Goal: Task Accomplishment & Management: Manage account settings

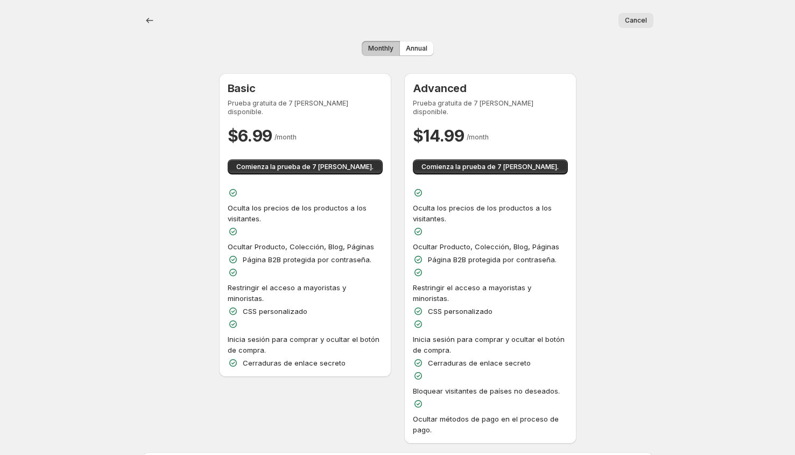
click at [387, 50] on span "Monthly" at bounding box center [380, 48] width 25 height 9
click at [420, 47] on span "Annual" at bounding box center [417, 48] width 22 height 9
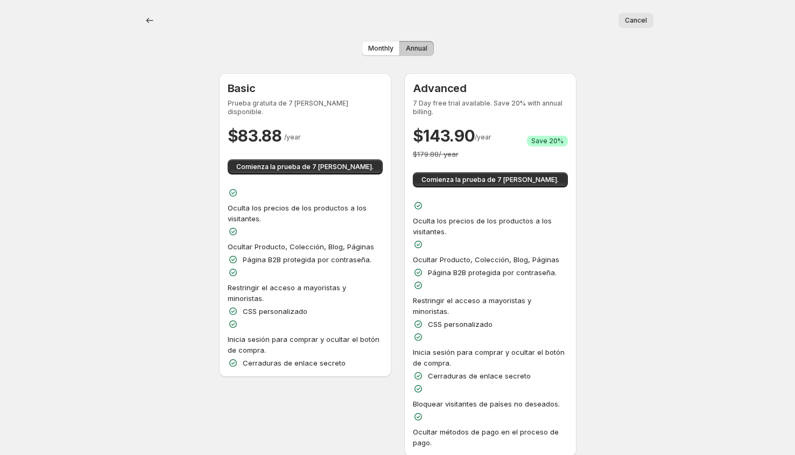
click at [644, 17] on span "Cancel" at bounding box center [636, 20] width 22 height 9
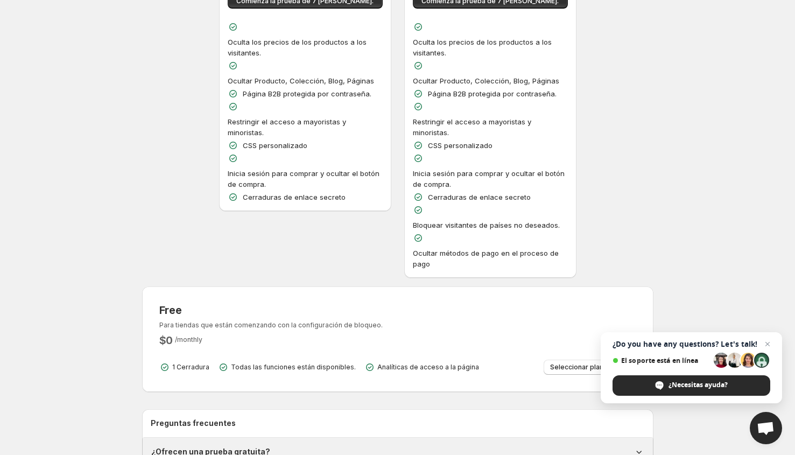
scroll to position [240, 0]
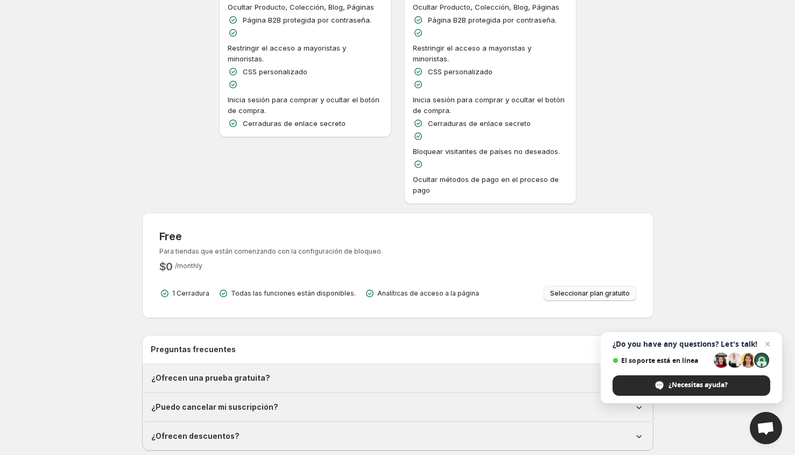
click at [579, 289] on span "Seleccionar plan gratuito" at bounding box center [590, 293] width 80 height 9
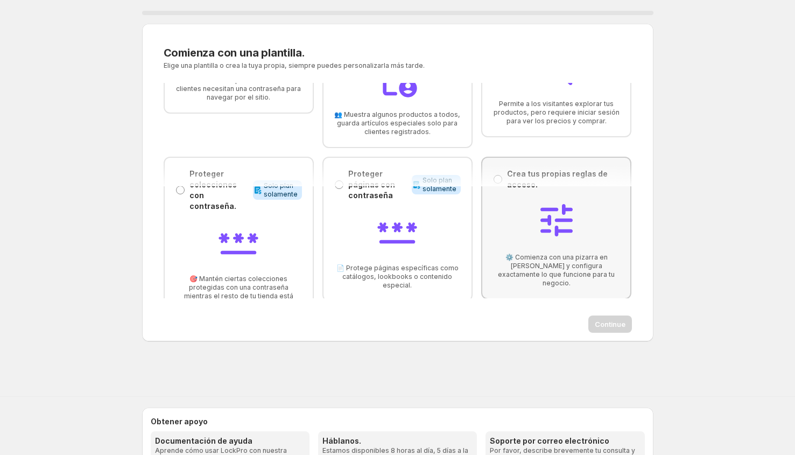
scroll to position [116, 0]
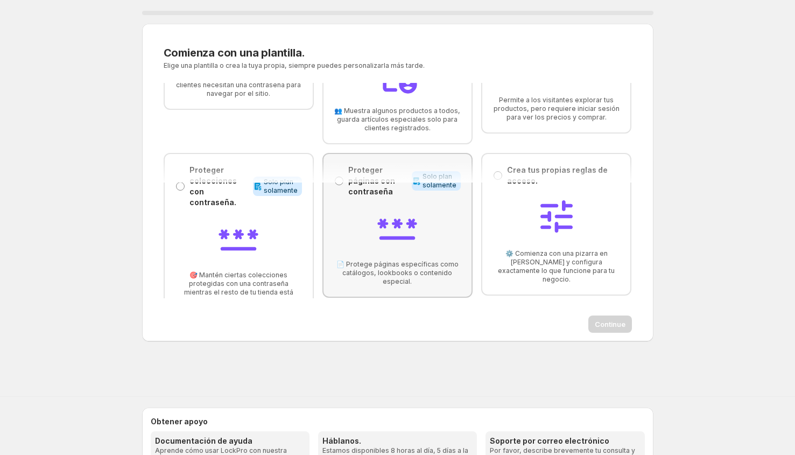
click at [370, 206] on div at bounding box center [397, 229] width 127 height 46
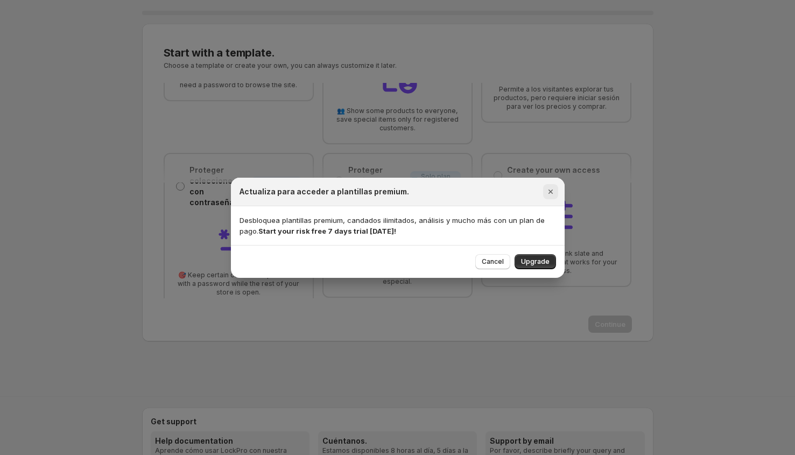
click at [549, 195] on icon "Close" at bounding box center [551, 191] width 11 height 11
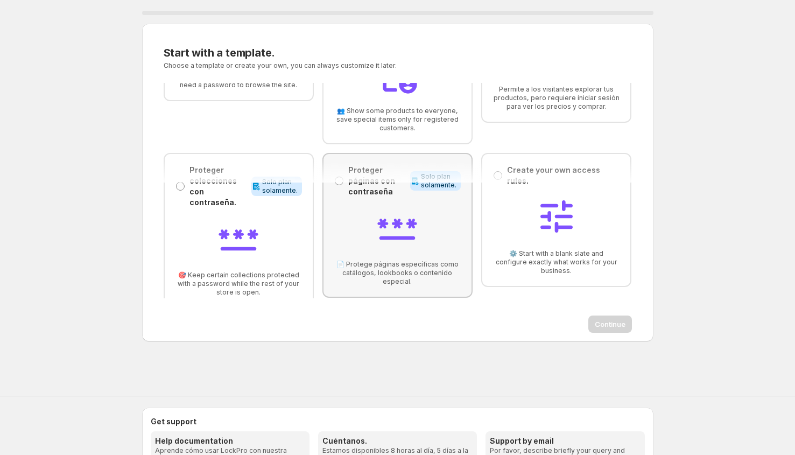
click at [389, 231] on img at bounding box center [397, 227] width 43 height 43
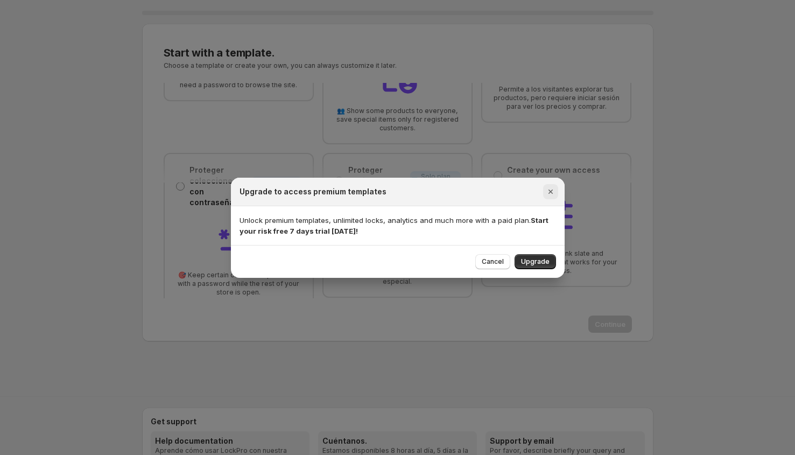
click at [543, 190] on button "Close" at bounding box center [550, 191] width 15 height 15
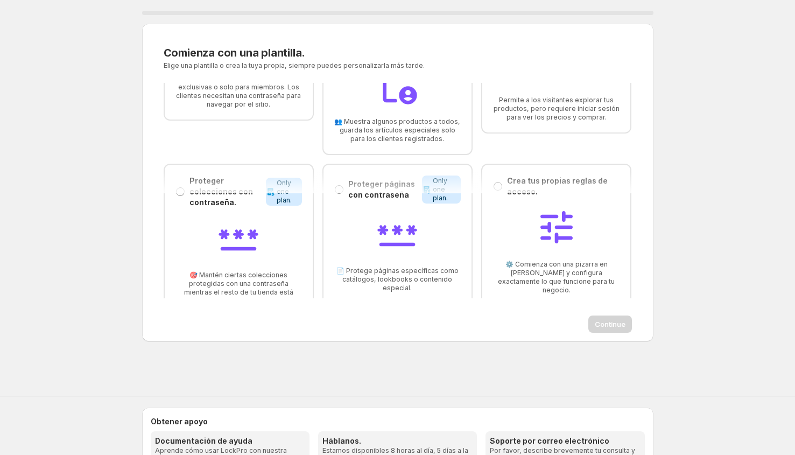
scroll to position [67, 0]
